Goal: Task Accomplishment & Management: Complete application form

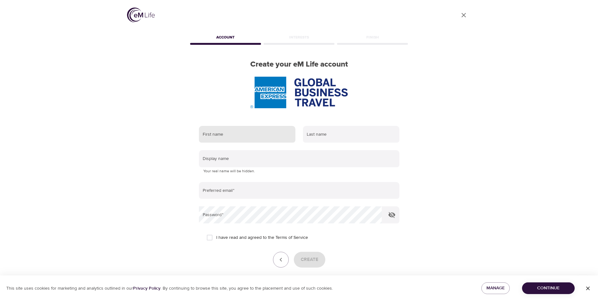
click at [222, 138] on input "text" at bounding box center [247, 134] width 97 height 17
type input "[PERSON_NAME]"
type input "Stakos"
type input "[PERSON_NAME][EMAIL_ADDRESS][PERSON_NAME][DOMAIN_NAME]"
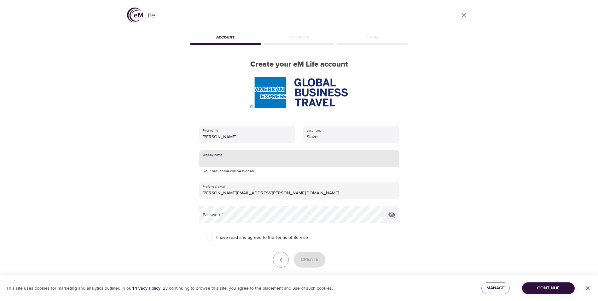
click at [241, 162] on input "text" at bounding box center [299, 158] width 201 height 17
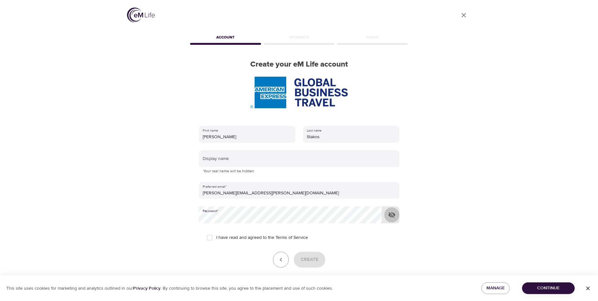
click at [392, 213] on icon "button" at bounding box center [392, 215] width 7 height 6
click at [212, 236] on input "I have read and agreed to the Terms of Service" at bounding box center [209, 237] width 13 height 13
checkbox input "true"
click at [320, 260] on button "Create" at bounding box center [310, 260] width 32 height 16
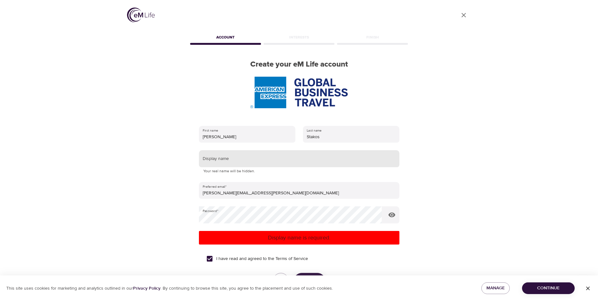
click at [233, 160] on input "text" at bounding box center [299, 158] width 201 height 17
type input "[PERSON_NAME]"
click at [289, 238] on p "Display name is required." at bounding box center [300, 237] width 196 height 9
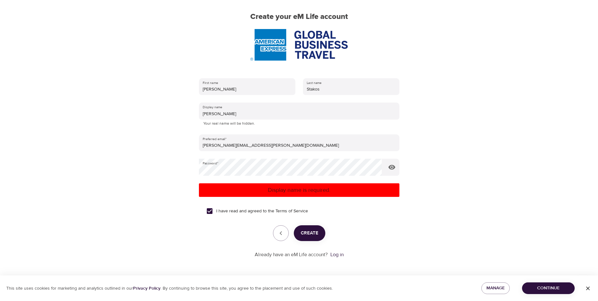
click at [314, 233] on span "Create" at bounding box center [310, 233] width 18 height 8
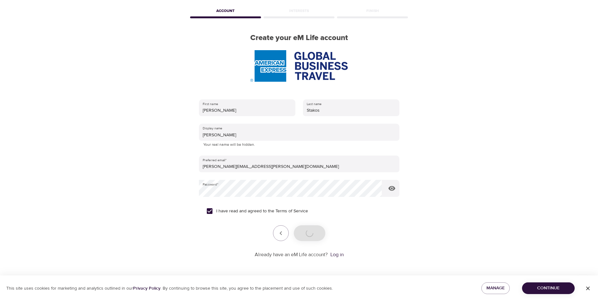
scroll to position [27, 0]
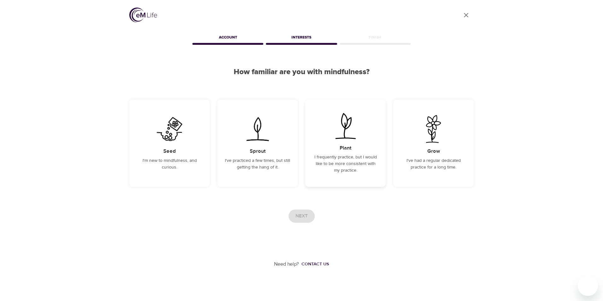
click at [344, 151] on h5 "Plant" at bounding box center [346, 148] width 12 height 7
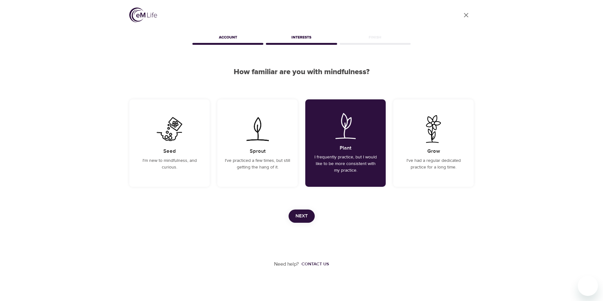
click at [306, 218] on span "Next" at bounding box center [302, 216] width 12 height 8
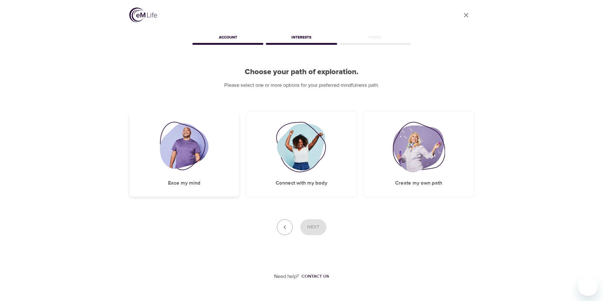
click at [185, 157] on img at bounding box center [184, 147] width 49 height 50
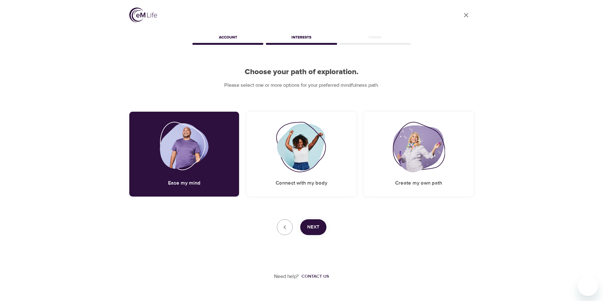
click at [318, 226] on span "Next" at bounding box center [313, 227] width 12 height 8
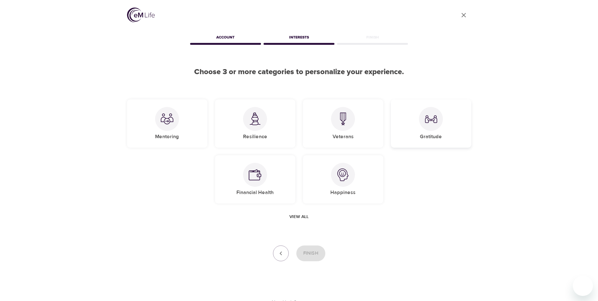
click at [438, 119] on div at bounding box center [431, 119] width 24 height 24
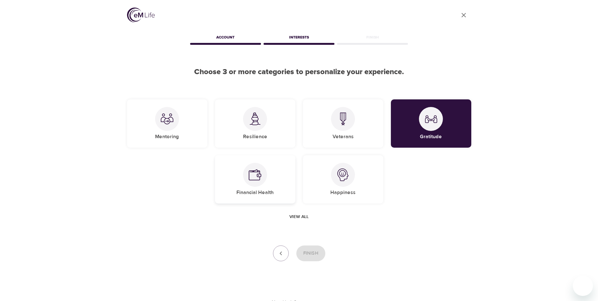
click at [259, 177] on img at bounding box center [255, 174] width 13 height 13
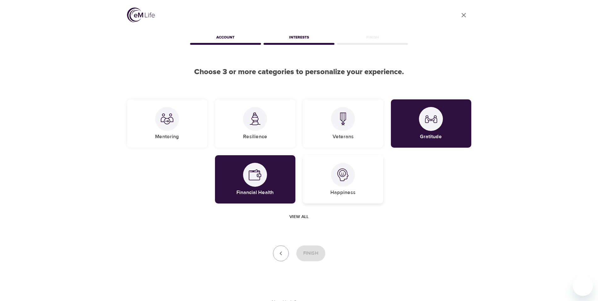
click at [347, 182] on div at bounding box center [343, 175] width 24 height 24
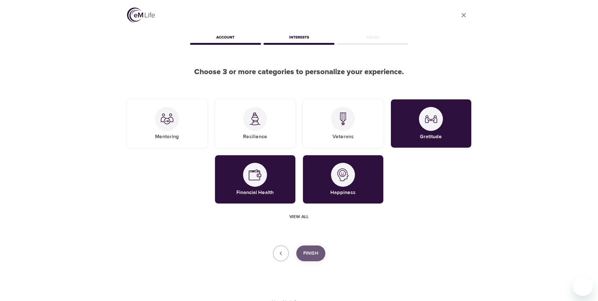
click at [318, 254] on span "Finish" at bounding box center [310, 253] width 15 height 8
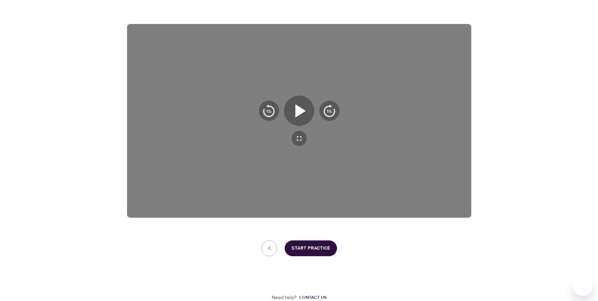
scroll to position [88, 0]
click at [311, 252] on span "Start Practice" at bounding box center [311, 248] width 38 height 8
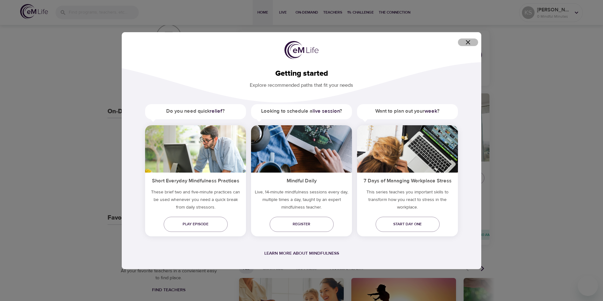
click at [469, 42] on icon "button" at bounding box center [468, 42] width 8 height 8
